Goal: Task Accomplishment & Management: Manage account settings

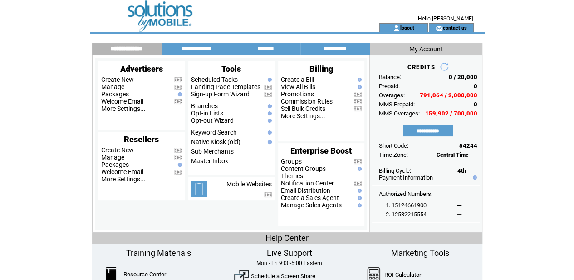
click at [406, 26] on link "logout" at bounding box center [407, 28] width 14 height 6
